Goal: Task Accomplishment & Management: Check status

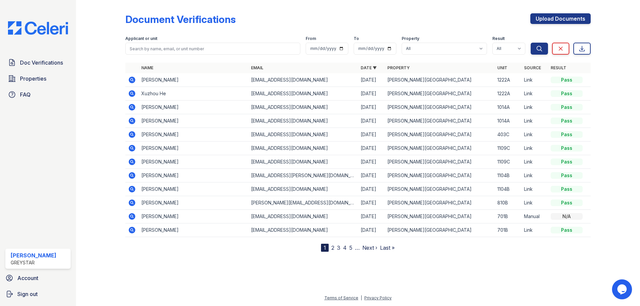
click at [132, 82] on icon at bounding box center [132, 80] width 7 height 7
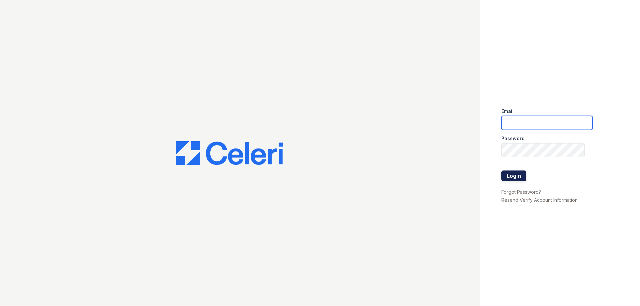
type input "[PERSON_NAME][EMAIL_ADDRESS][PERSON_NAME][DOMAIN_NAME]"
click at [516, 173] on button "Login" at bounding box center [514, 176] width 25 height 11
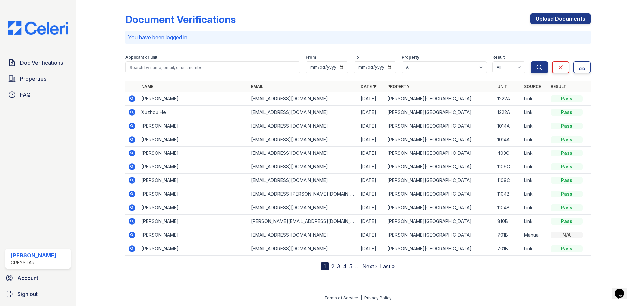
click at [134, 100] on icon at bounding box center [132, 98] width 7 height 7
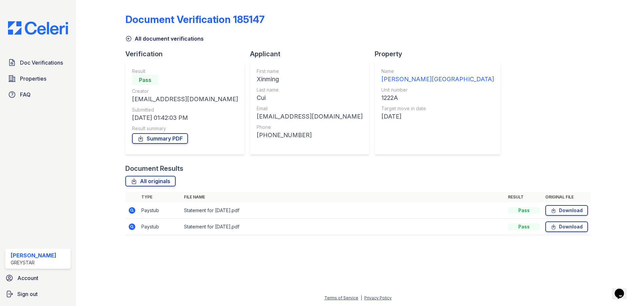
click at [133, 212] on icon at bounding box center [132, 211] width 8 height 8
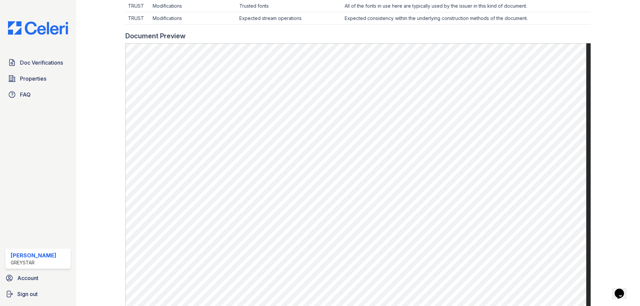
scroll to position [267, 0]
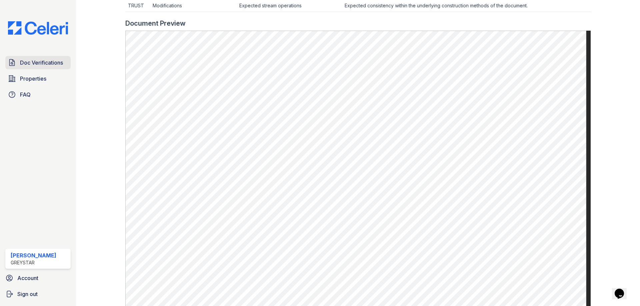
click at [37, 68] on link "Doc Verifications" at bounding box center [37, 62] width 65 height 13
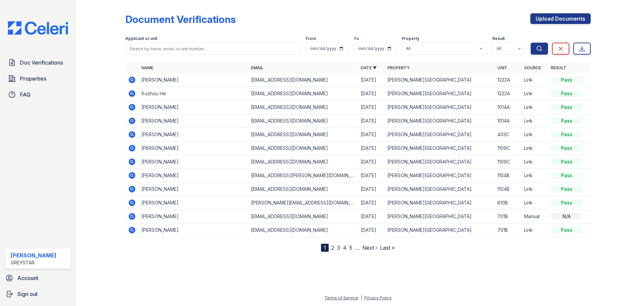
click at [130, 108] on icon at bounding box center [132, 107] width 7 height 7
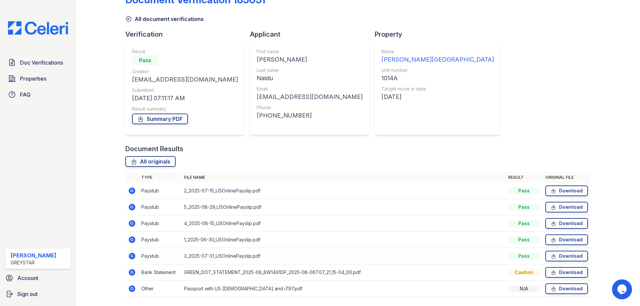
scroll to position [40, 0]
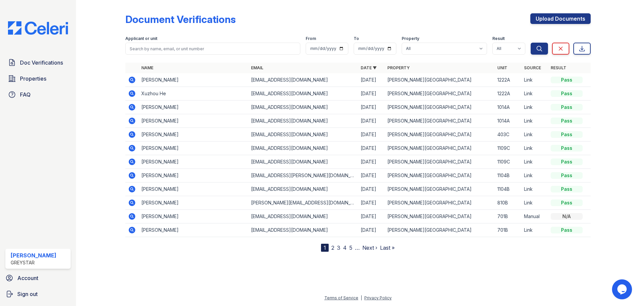
click at [134, 108] on icon at bounding box center [132, 107] width 7 height 7
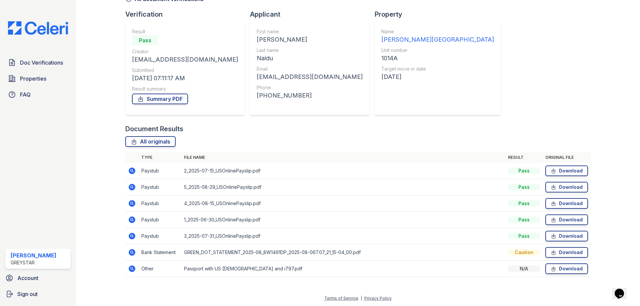
scroll to position [40, 0]
click at [133, 169] on icon at bounding box center [132, 170] width 7 height 7
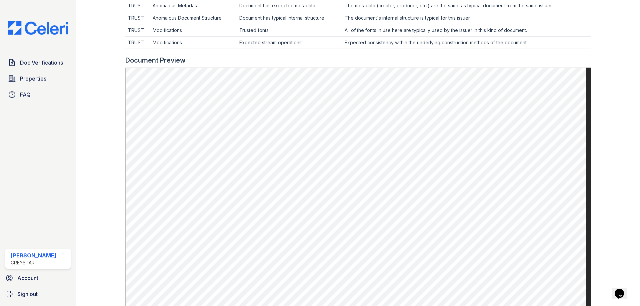
scroll to position [233, 0]
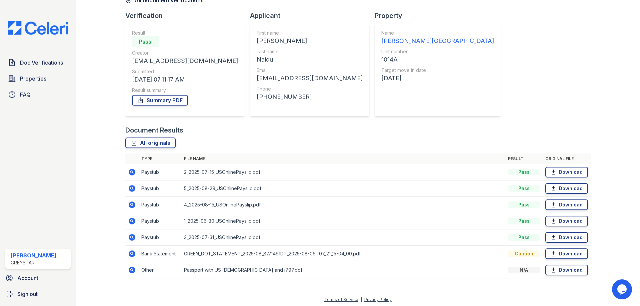
scroll to position [40, 0]
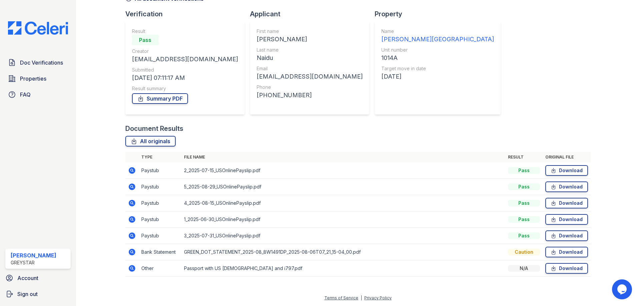
click at [133, 171] on icon at bounding box center [132, 170] width 7 height 7
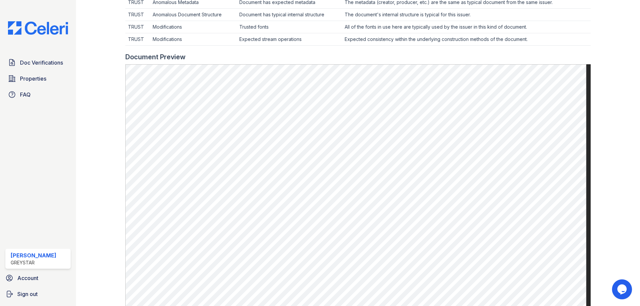
scroll to position [233, 0]
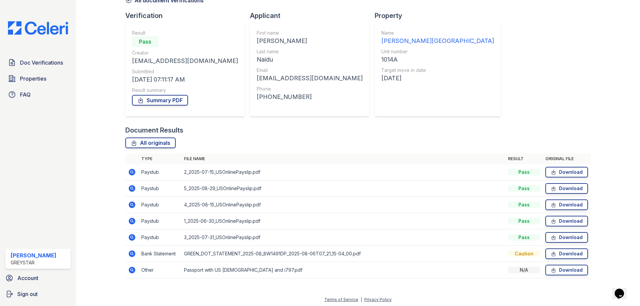
scroll to position [40, 0]
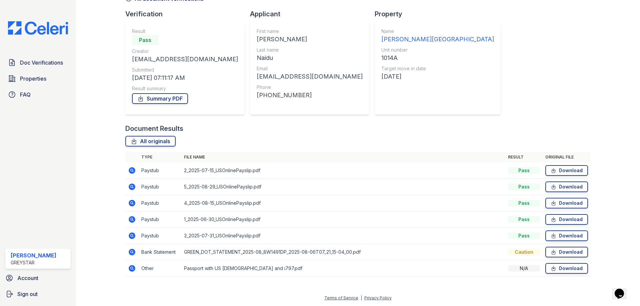
click at [131, 186] on icon at bounding box center [132, 187] width 8 height 8
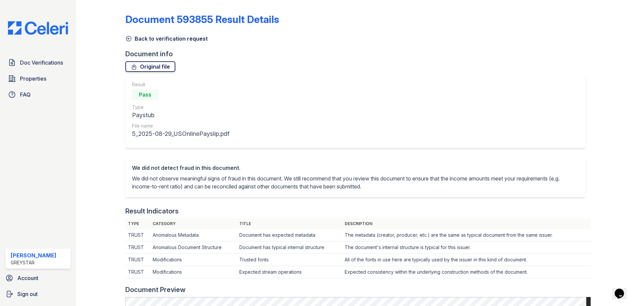
click at [145, 66] on link "Original file" at bounding box center [150, 66] width 50 height 11
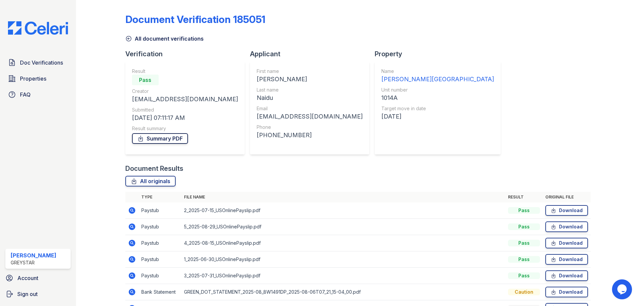
click at [155, 142] on link "Summary PDF" at bounding box center [160, 138] width 56 height 11
click at [227, 192] on div "All originals Type File name Result Original file Paystub 2_2025-07-15_USOnline…" at bounding box center [358, 250] width 466 height 148
click at [560, 245] on link "Download" at bounding box center [567, 243] width 43 height 11
click at [227, 205] on td "2_2025-07-15_USOnlinePayslip.pdf" at bounding box center [343, 211] width 324 height 16
click at [570, 243] on link "Download" at bounding box center [567, 243] width 43 height 11
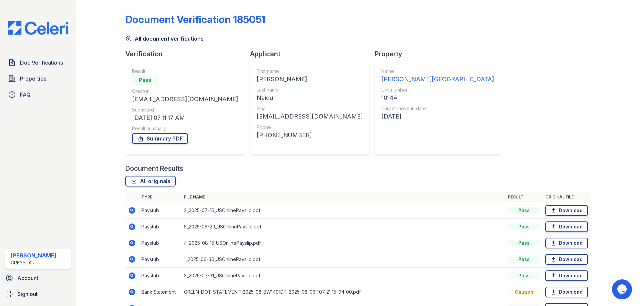
click at [596, 175] on div at bounding box center [610, 163] width 39 height 321
click at [188, 304] on div "Type File name Result Original file Paystub 2_2025-07-15_USOnlinePayslip.pdf Pa…" at bounding box center [358, 258] width 466 height 132
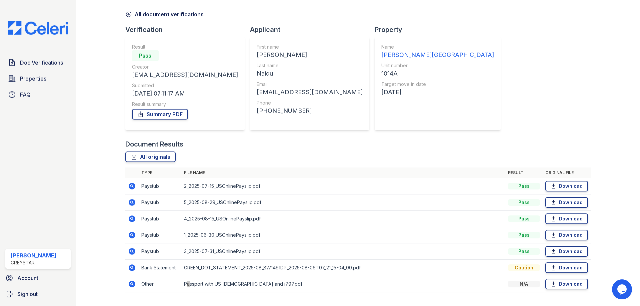
scroll to position [40, 0]
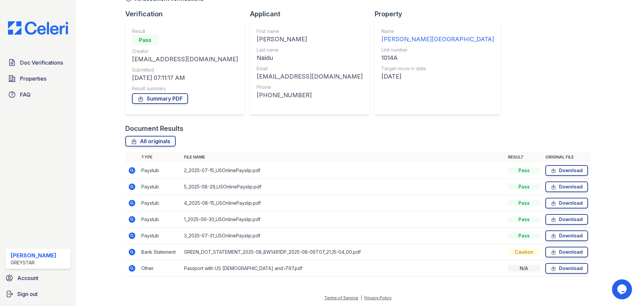
click at [519, 84] on div "Document Verification 185051 All document verifications Verification Result Pas…" at bounding box center [358, 123] width 466 height 321
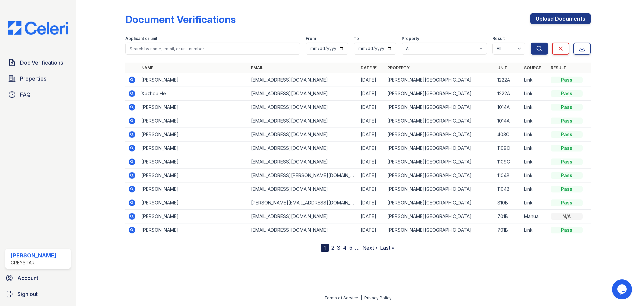
click at [133, 120] on icon at bounding box center [132, 121] width 7 height 7
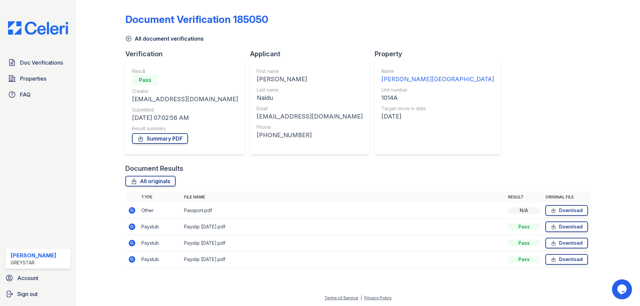
click at [131, 228] on icon at bounding box center [132, 227] width 8 height 8
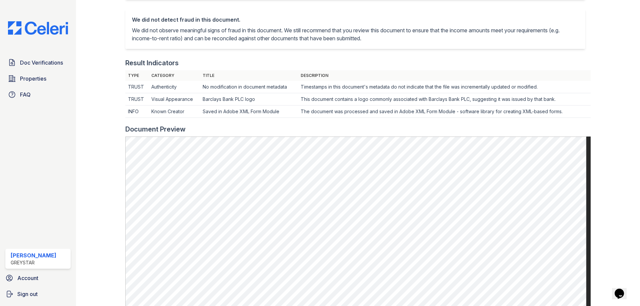
scroll to position [200, 0]
